Goal: Book appointment/travel/reservation

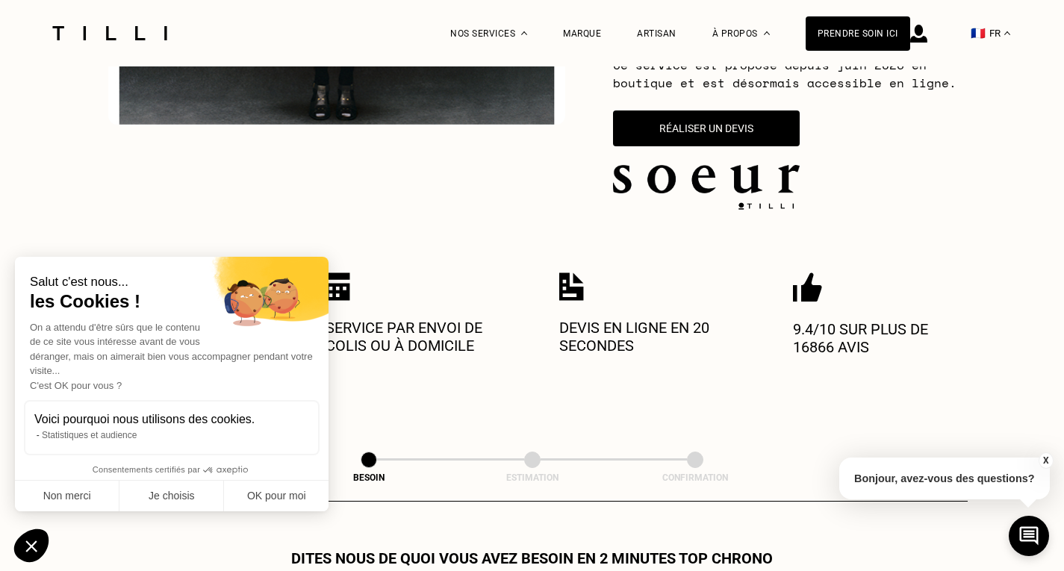
scroll to position [258, 0]
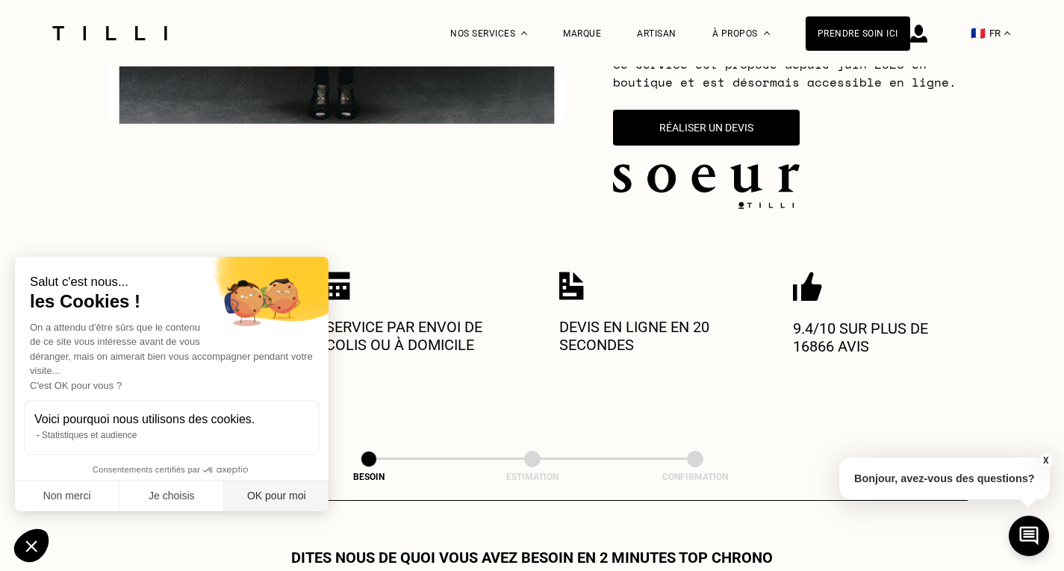
click at [281, 488] on button "OK pour moi" at bounding box center [276, 496] width 105 height 31
checkbox input "true"
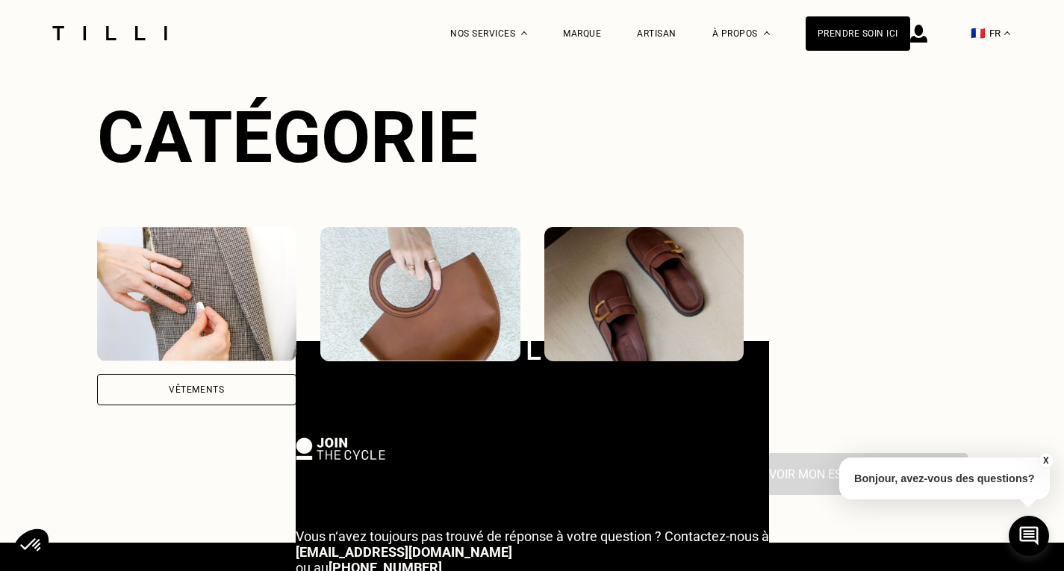
scroll to position [16, 0]
click at [436, 261] on img at bounding box center [420, 294] width 200 height 134
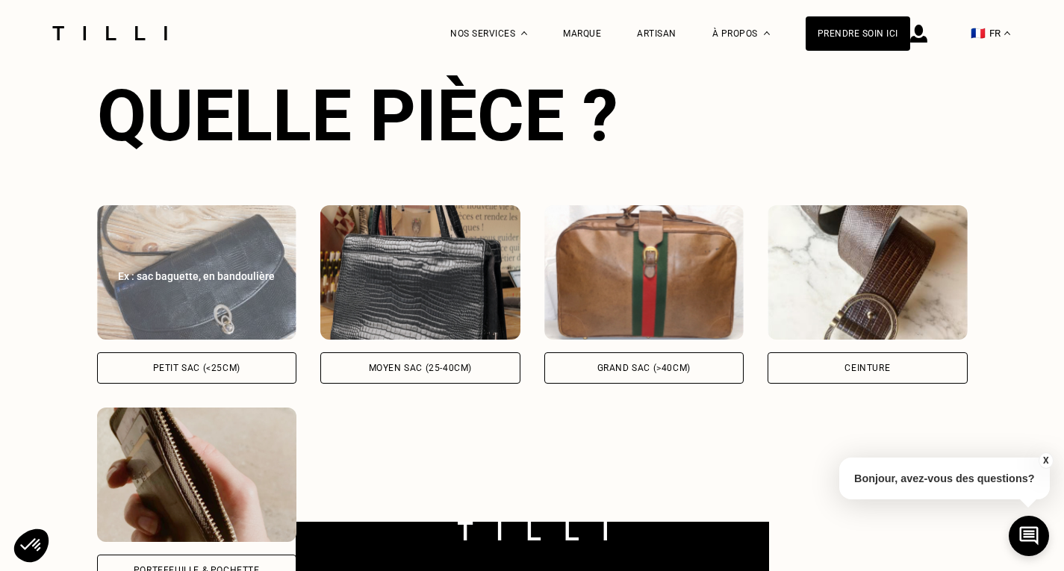
scroll to position [1253, 0]
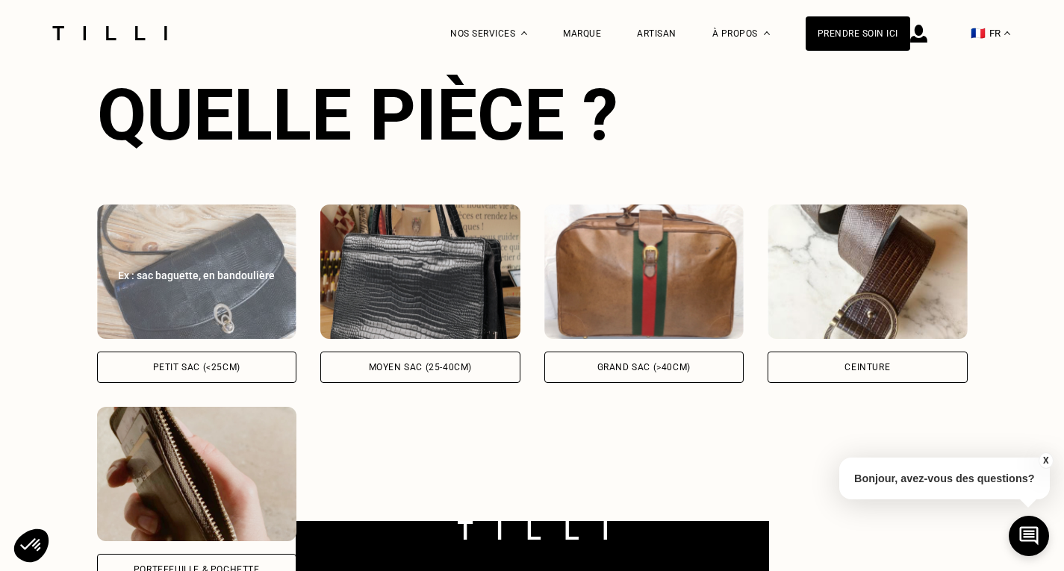
click at [167, 288] on img at bounding box center [197, 272] width 200 height 134
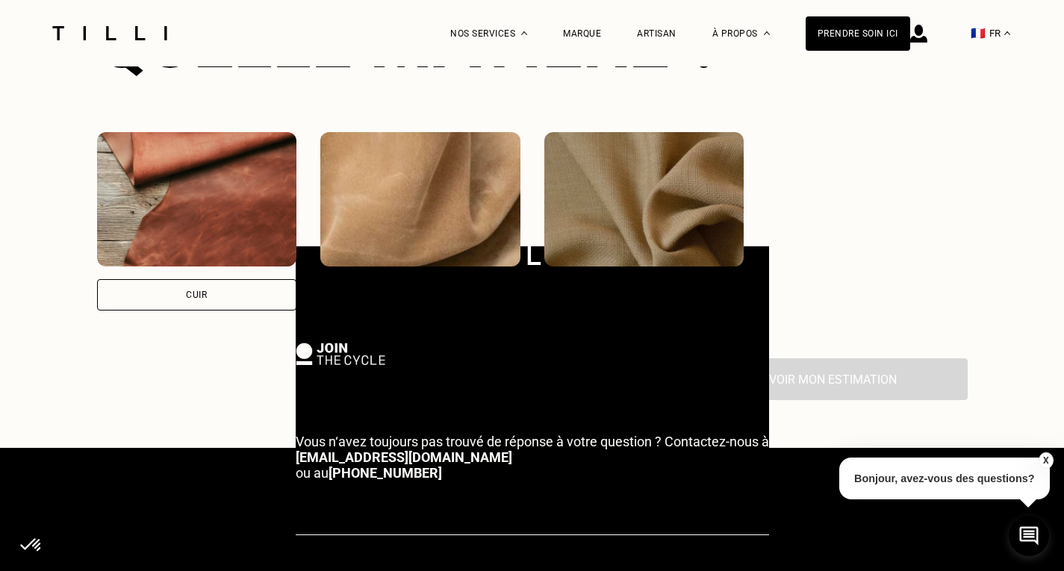
scroll to position [1934, 0]
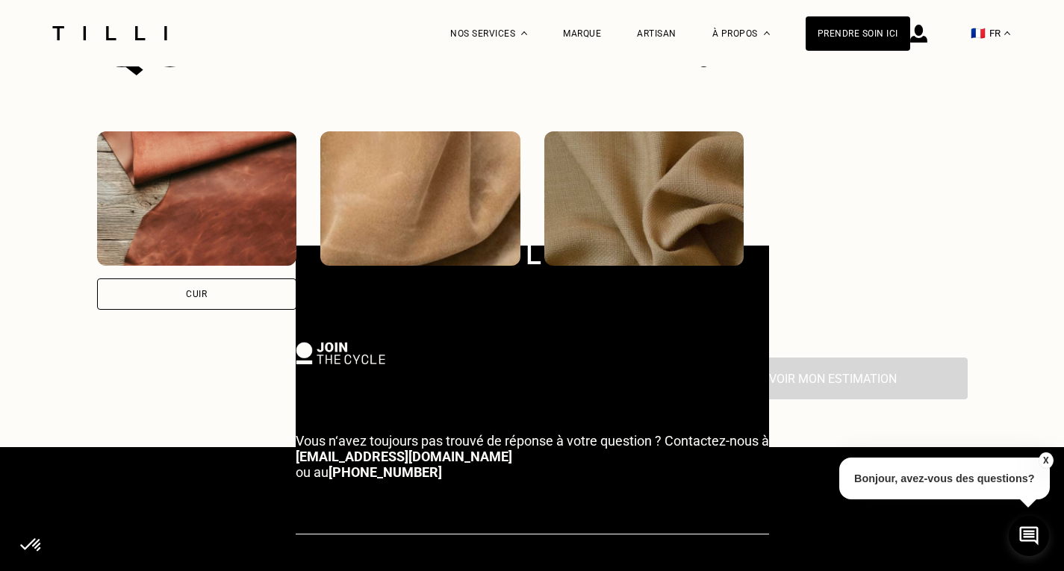
click at [176, 179] on img at bounding box center [197, 198] width 200 height 134
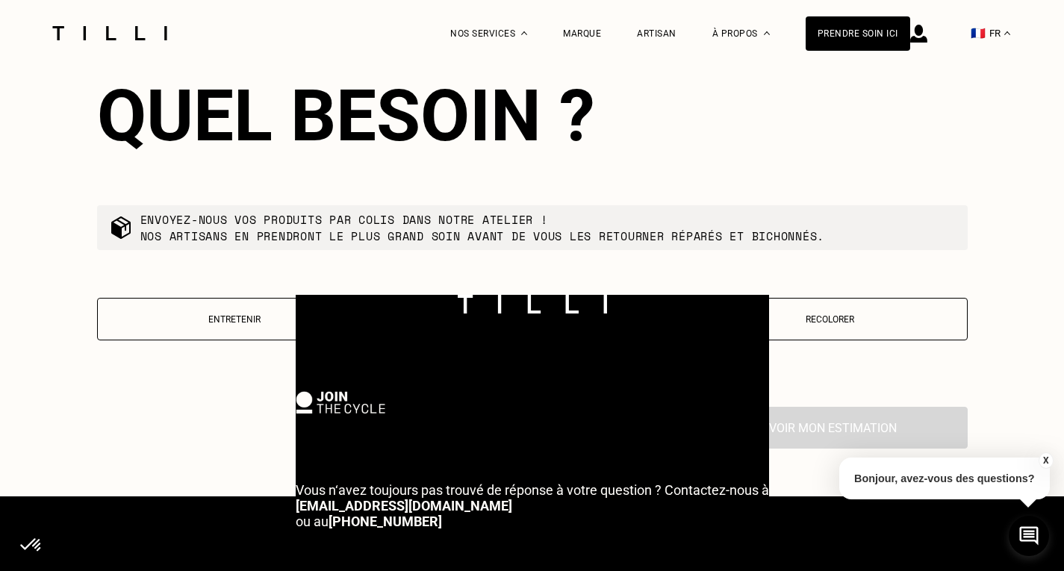
scroll to position [2265, 0]
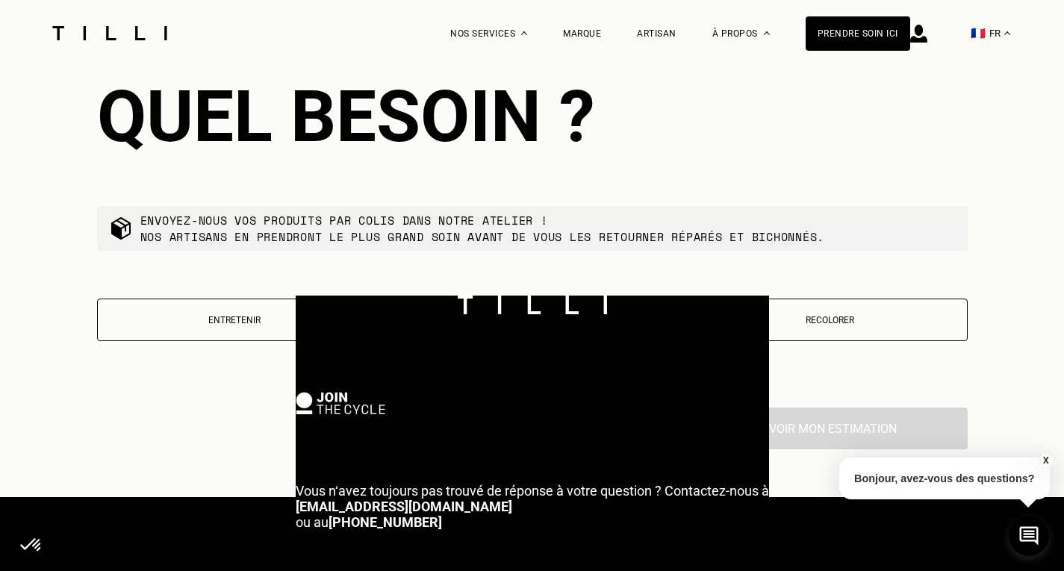
click at [825, 318] on p "Recolorer" at bounding box center [830, 320] width 259 height 10
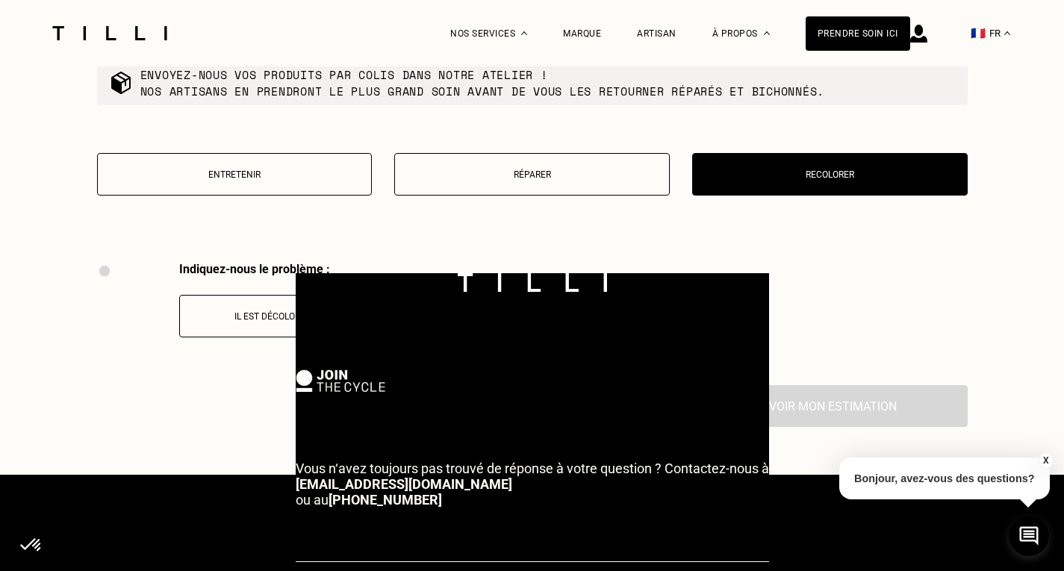
scroll to position [40, 22]
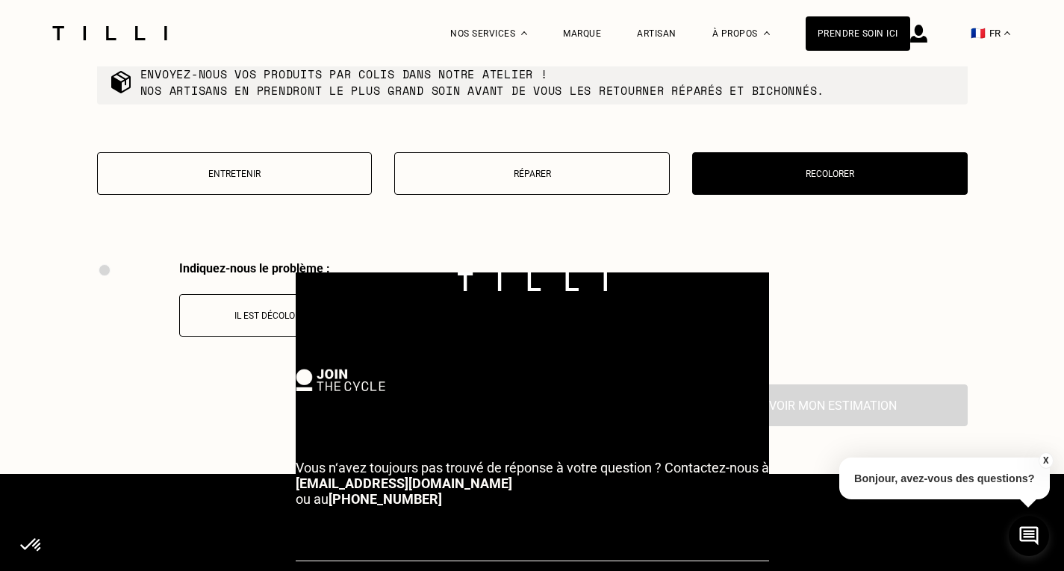
click at [1047, 457] on button "X" at bounding box center [1045, 461] width 15 height 16
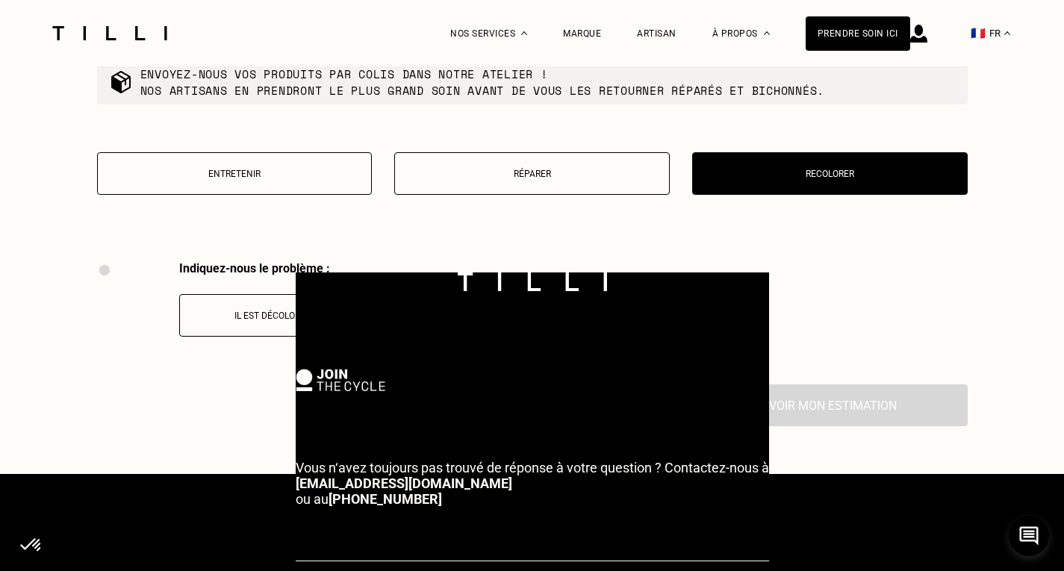
scroll to position [81, 22]
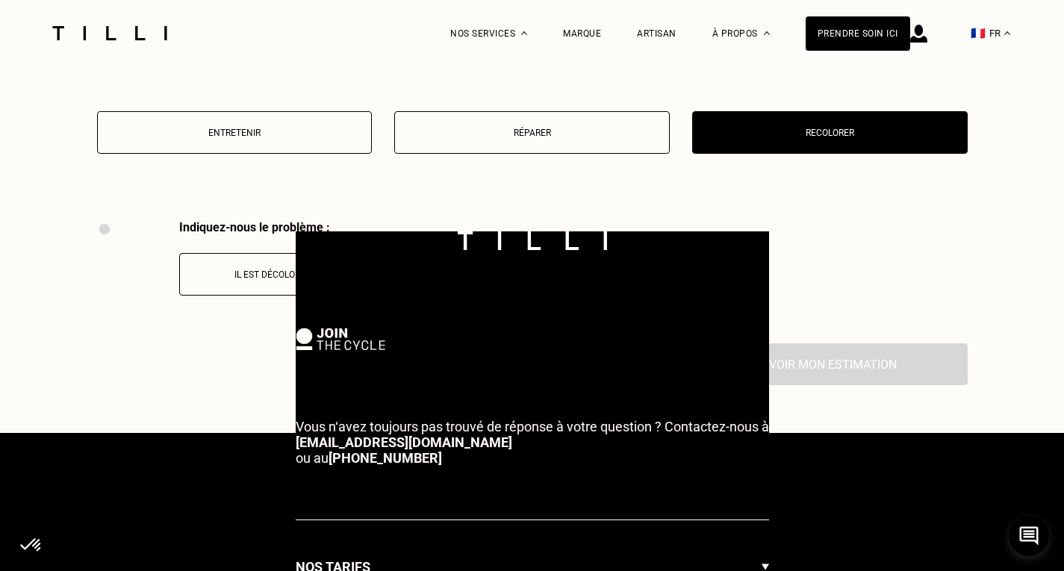
click at [211, 270] on p "Il est décoloré" at bounding box center [270, 275] width 166 height 10
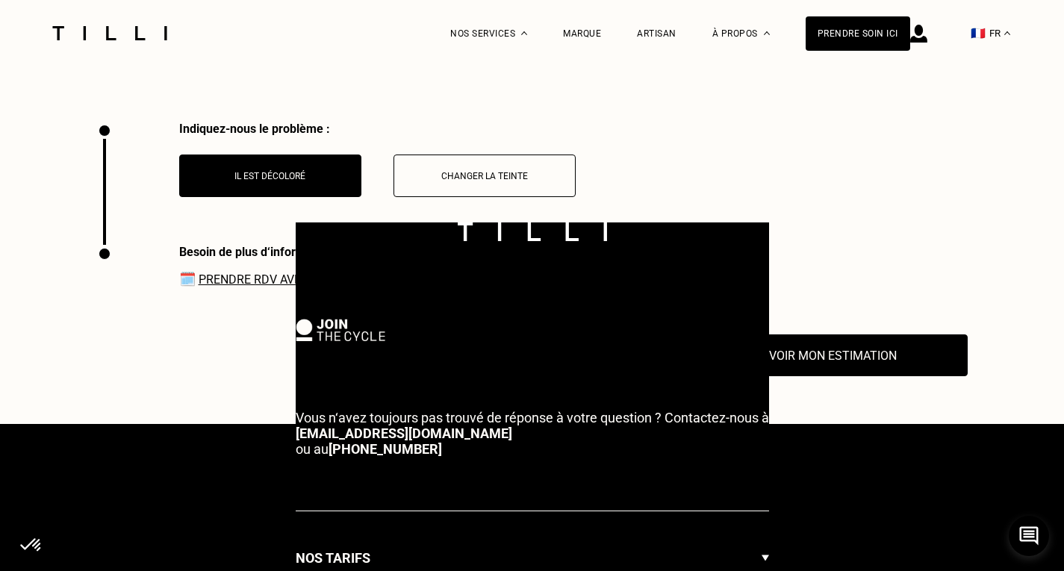
scroll to position [45, 22]
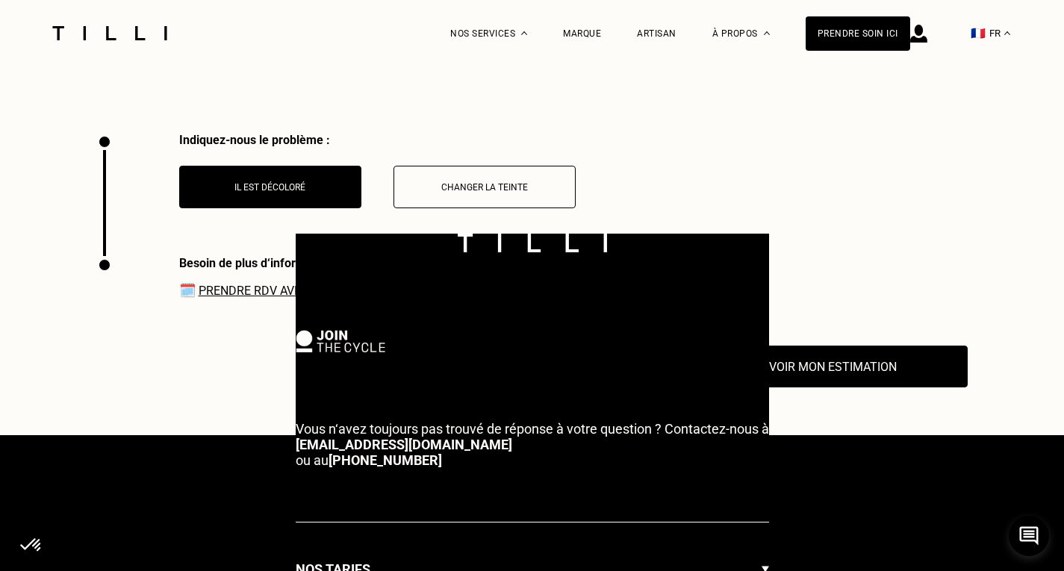
click at [232, 285] on link "Prendre RDV avec l‘un de nos artisans" at bounding box center [319, 291] width 240 height 14
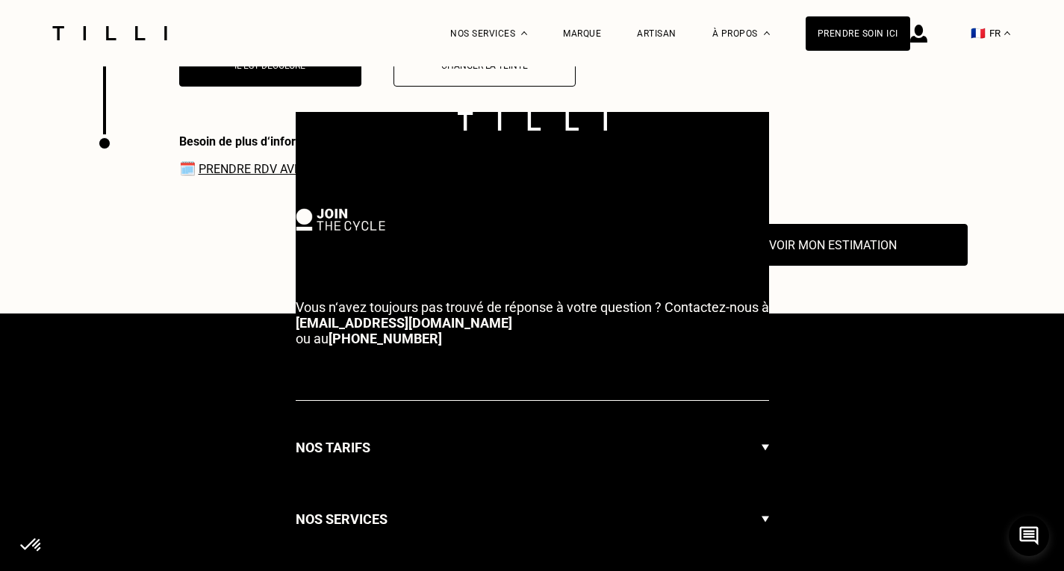
scroll to position [176, 22]
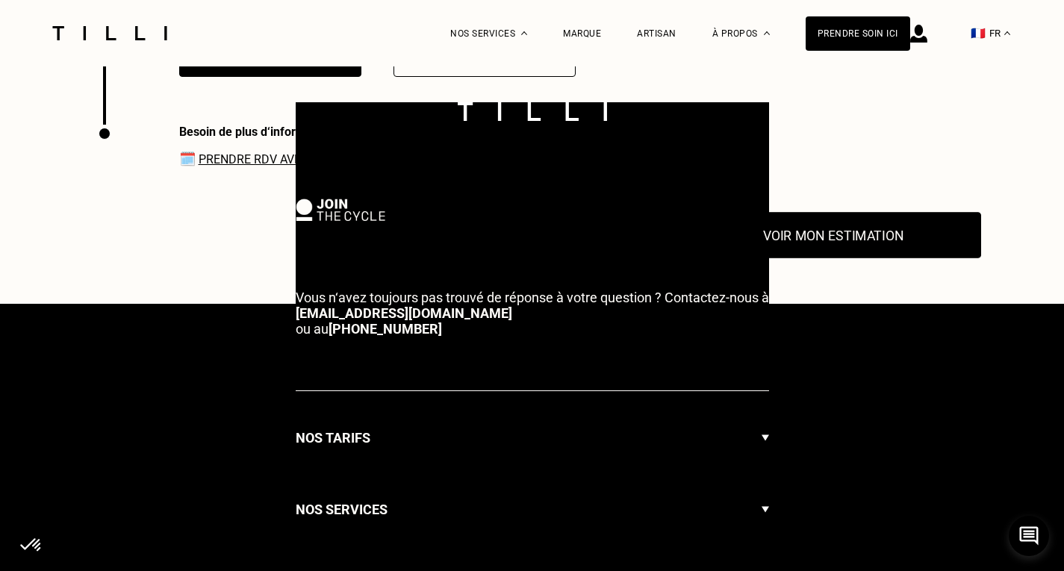
click at [801, 232] on button "Voir mon estimation" at bounding box center [834, 236] width 296 height 46
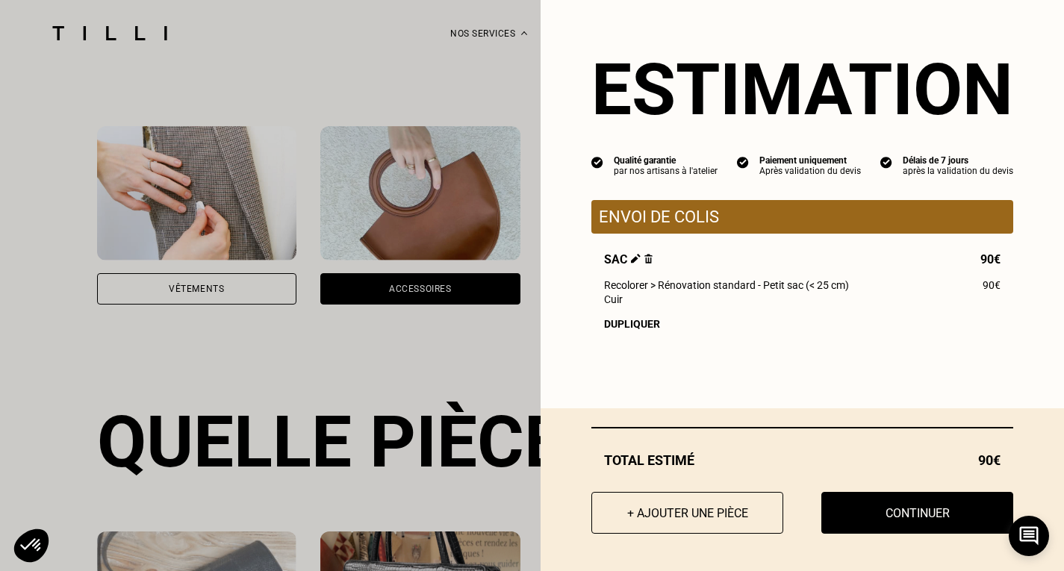
scroll to position [953, 0]
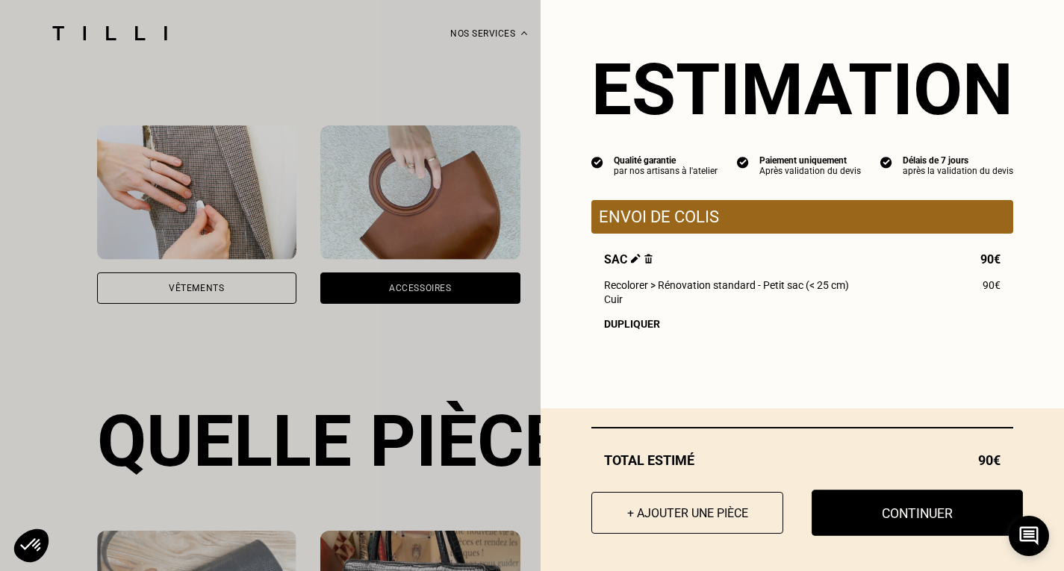
click at [855, 512] on button "Continuer" at bounding box center [917, 513] width 211 height 46
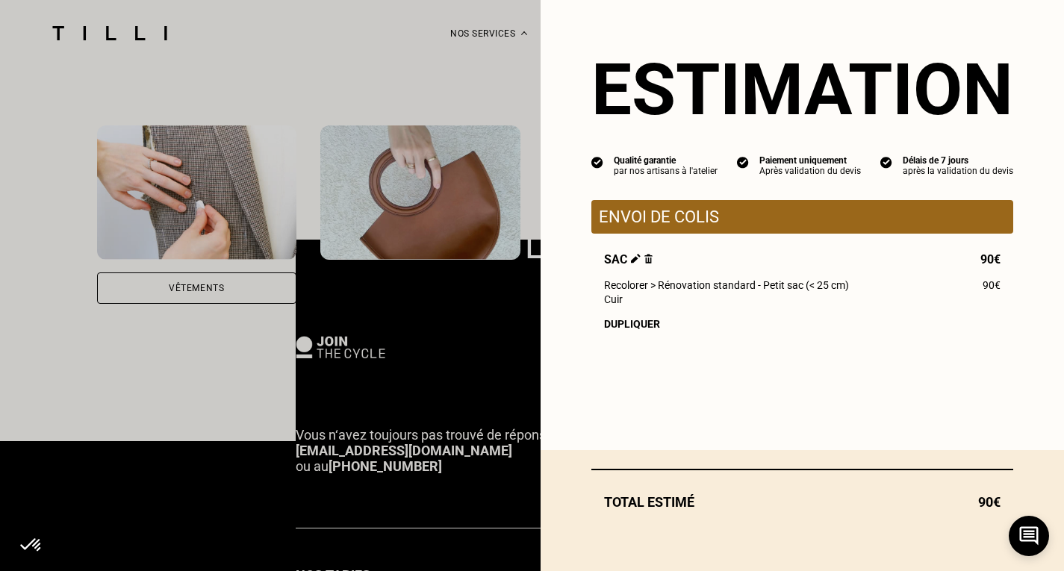
select select "FR"
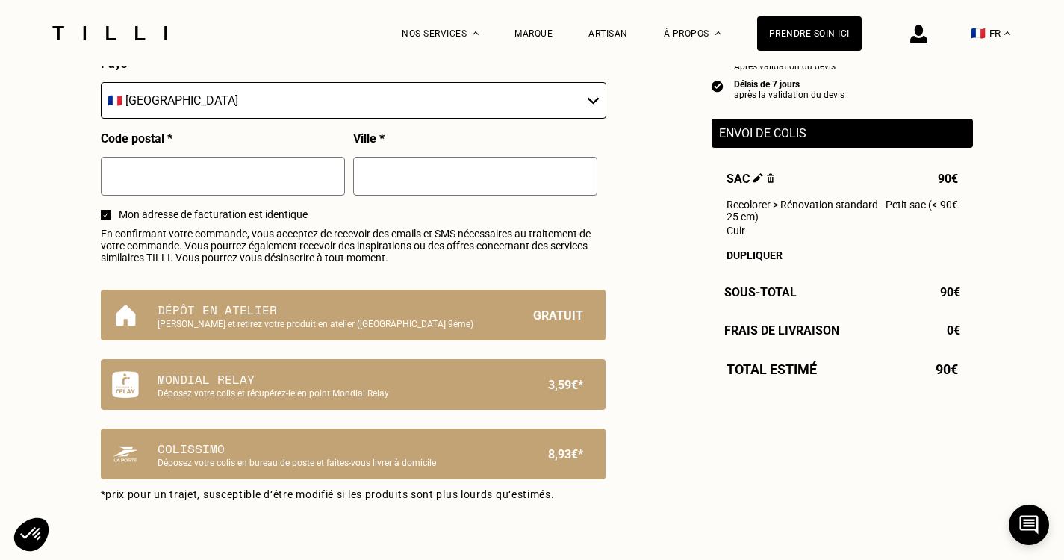
scroll to position [831, 0]
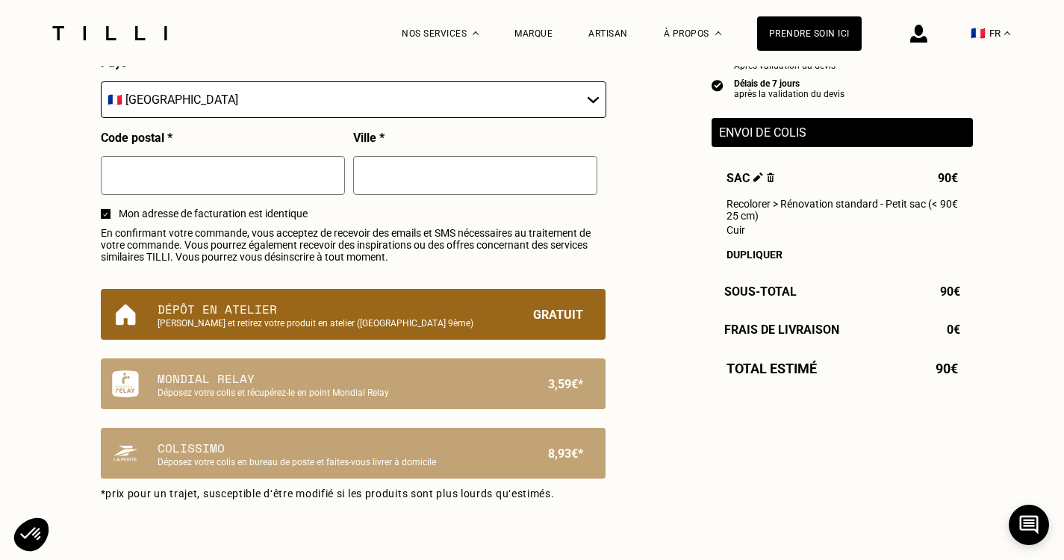
click at [235, 308] on p "Dépôt en atelier" at bounding box center [328, 309] width 341 height 18
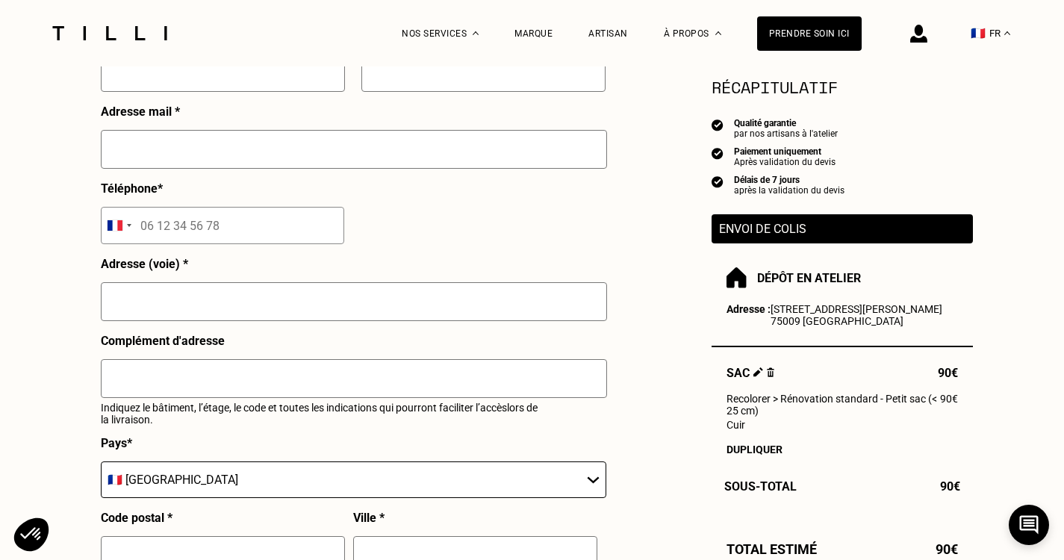
scroll to position [450, 0]
click at [222, 222] on input "tel" at bounding box center [222, 226] width 243 height 37
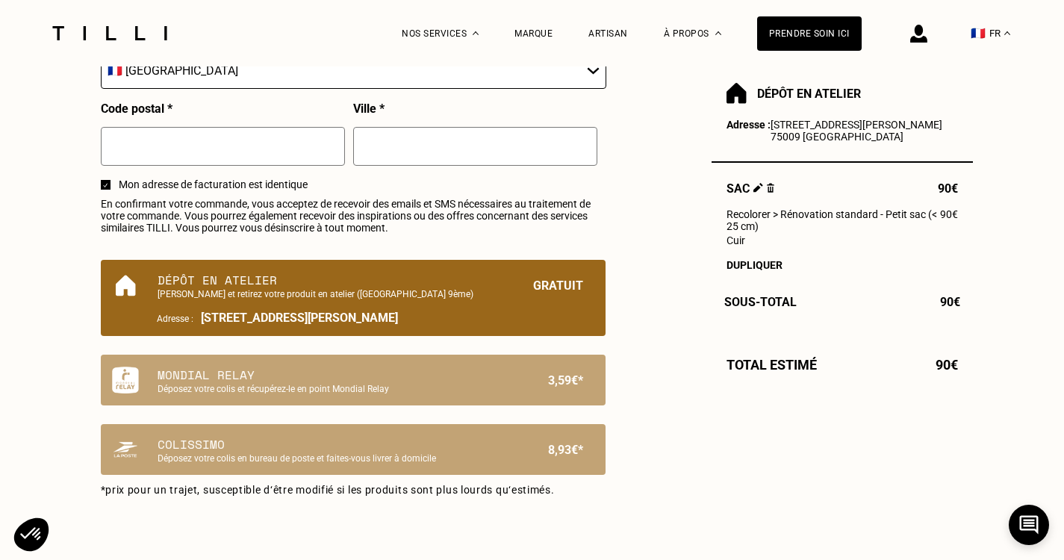
scroll to position [860, 0]
